Goal: Task Accomplishment & Management: Use online tool/utility

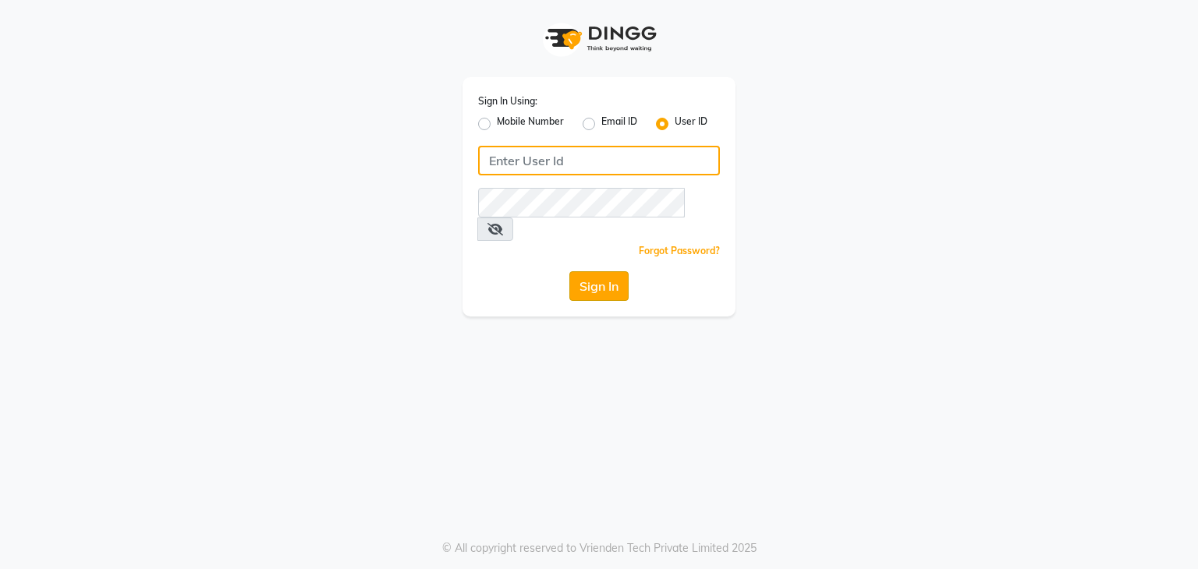
type input "mirari"
click at [604, 271] on button "Sign In" at bounding box center [598, 286] width 59 height 30
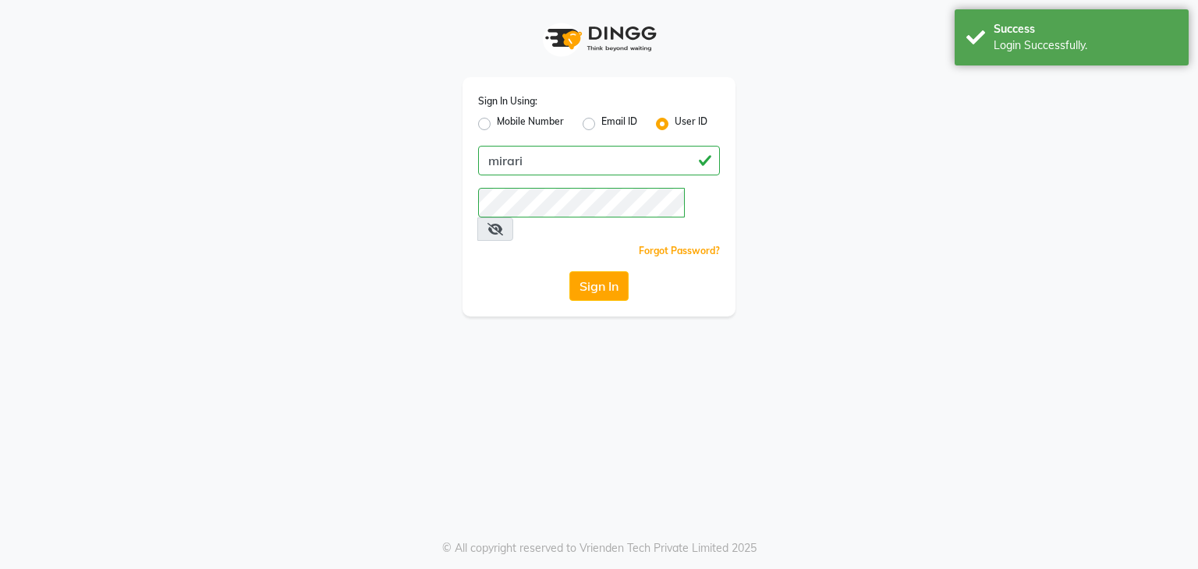
select select "7495"
select select "service"
